Goal: Transaction & Acquisition: Download file/media

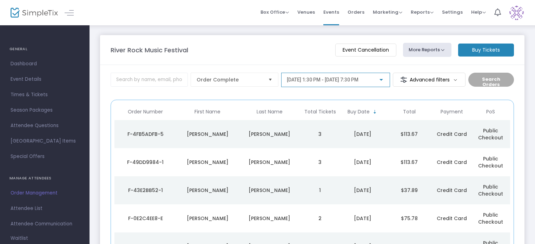
click at [383, 80] on div at bounding box center [381, 80] width 6 height 6
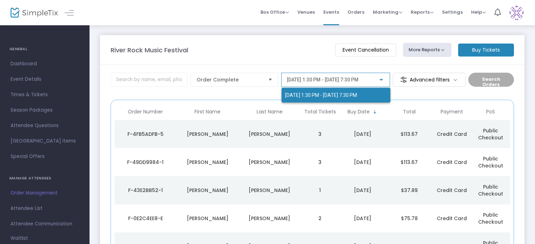
click at [383, 80] on div at bounding box center [267, 122] width 535 height 244
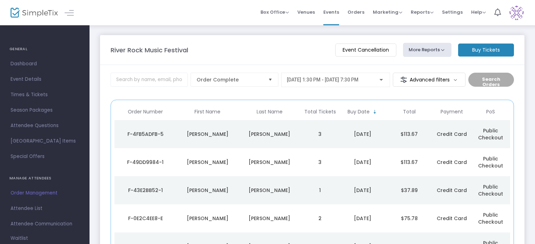
click at [442, 49] on button "More Reports" at bounding box center [427, 50] width 48 height 14
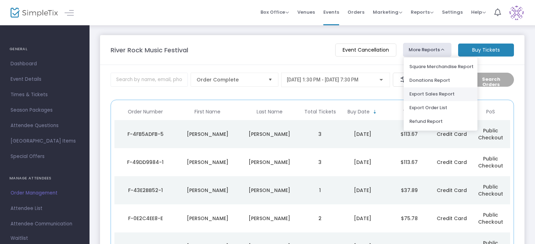
click at [421, 94] on li "Export Sales Report" at bounding box center [441, 94] width 74 height 14
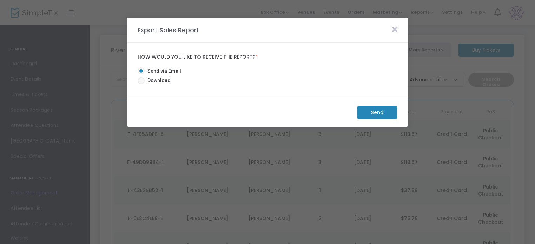
click at [140, 83] on span at bounding box center [141, 80] width 7 height 7
click at [141, 84] on input "Download" at bounding box center [141, 84] width 0 height 0
radio input "true"
click at [362, 110] on m-button "Download" at bounding box center [371, 112] width 52 height 13
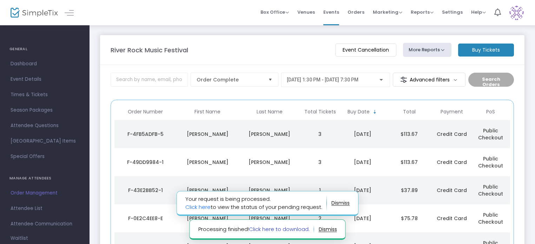
click at [271, 227] on link "Click here to download." at bounding box center [279, 228] width 61 height 7
